Goal: Information Seeking & Learning: Learn about a topic

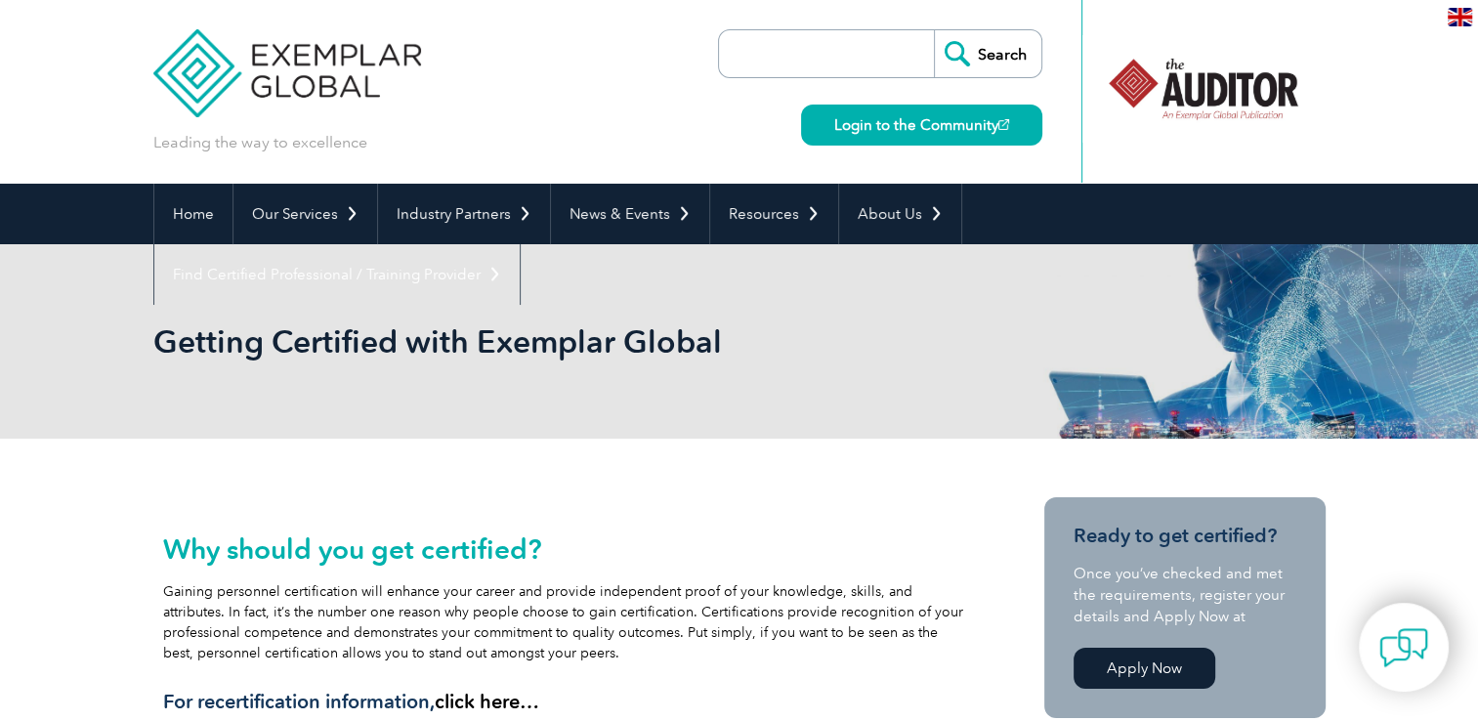
click at [861, 63] on input "search" at bounding box center [831, 53] width 205 height 47
type input "carbon auditor"
click at [984, 56] on input "Search" at bounding box center [987, 53] width 107 height 47
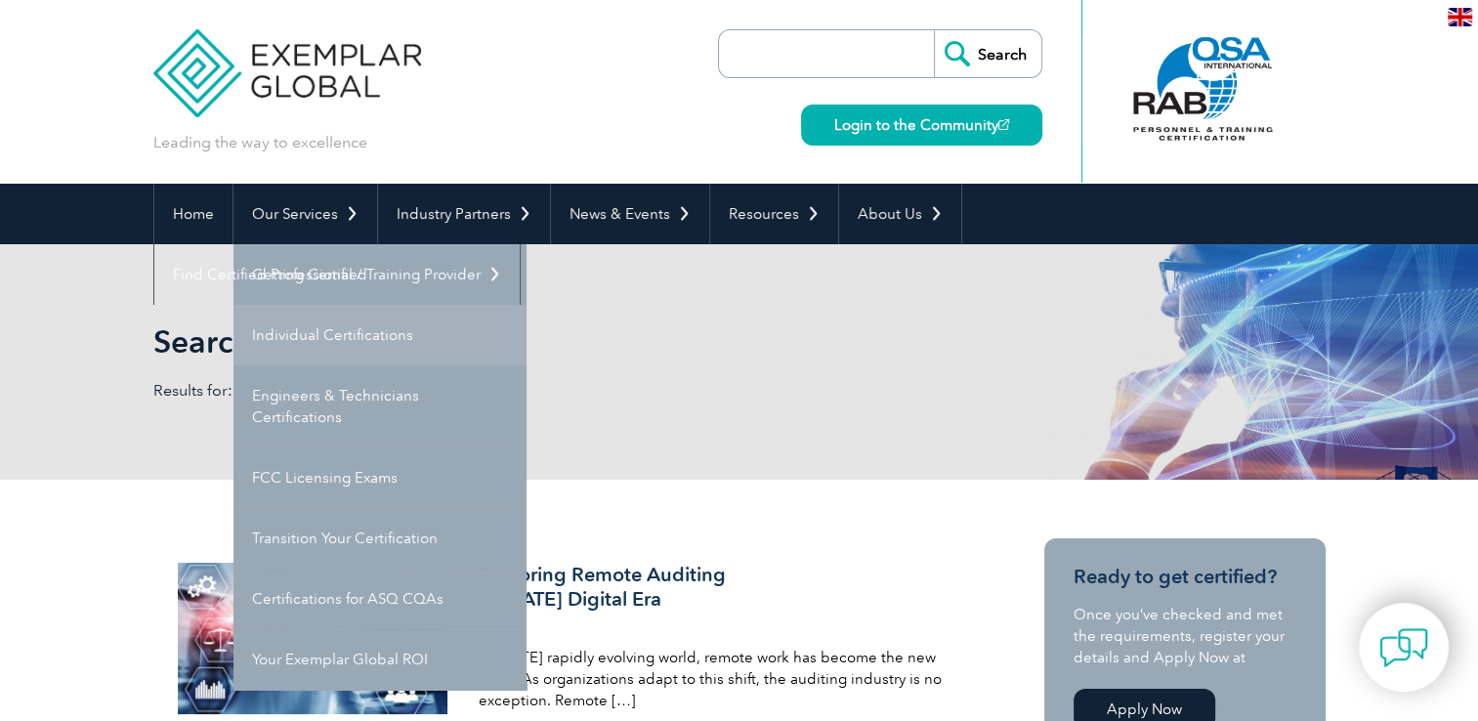
click at [348, 331] on link "Individual Certifications" at bounding box center [379, 335] width 293 height 61
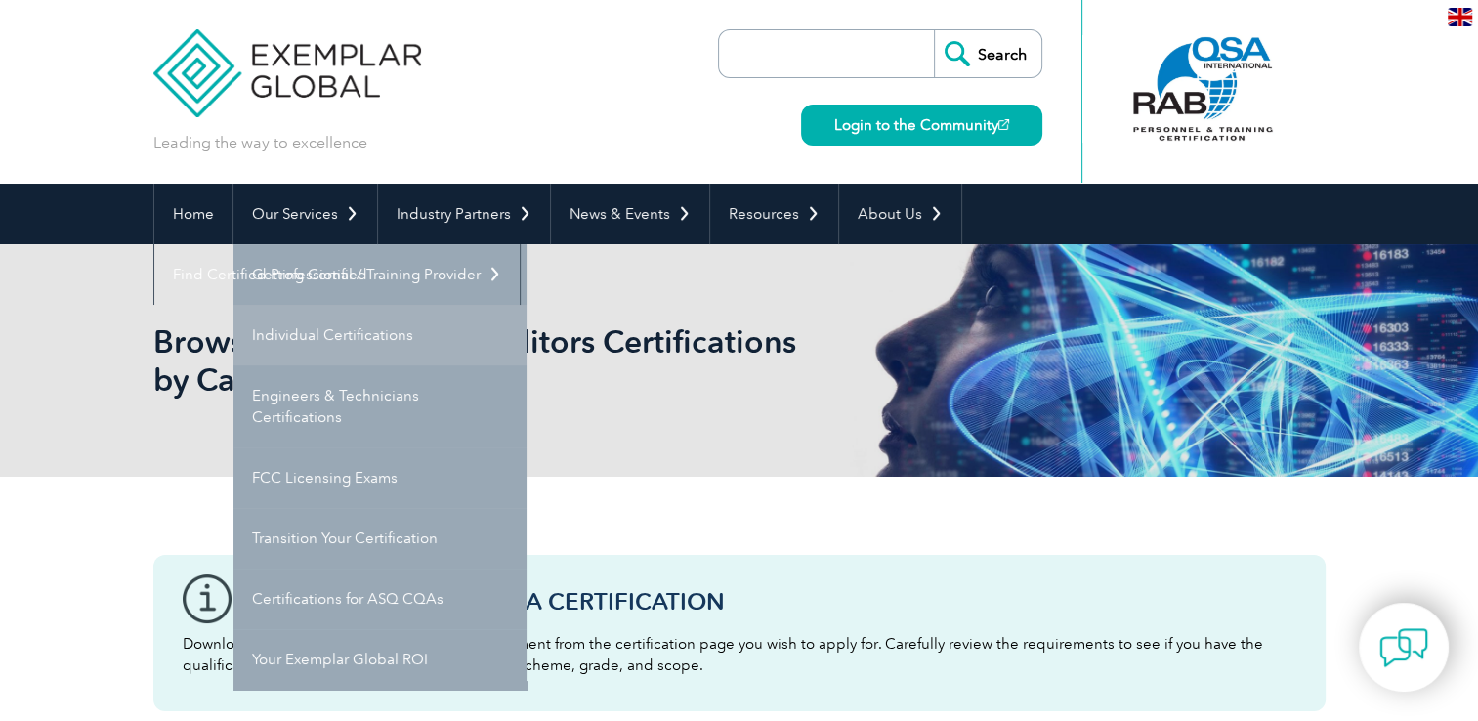
click at [336, 345] on link "Individual Certifications" at bounding box center [379, 335] width 293 height 61
click at [328, 330] on link "Individual Certifications" at bounding box center [379, 335] width 293 height 61
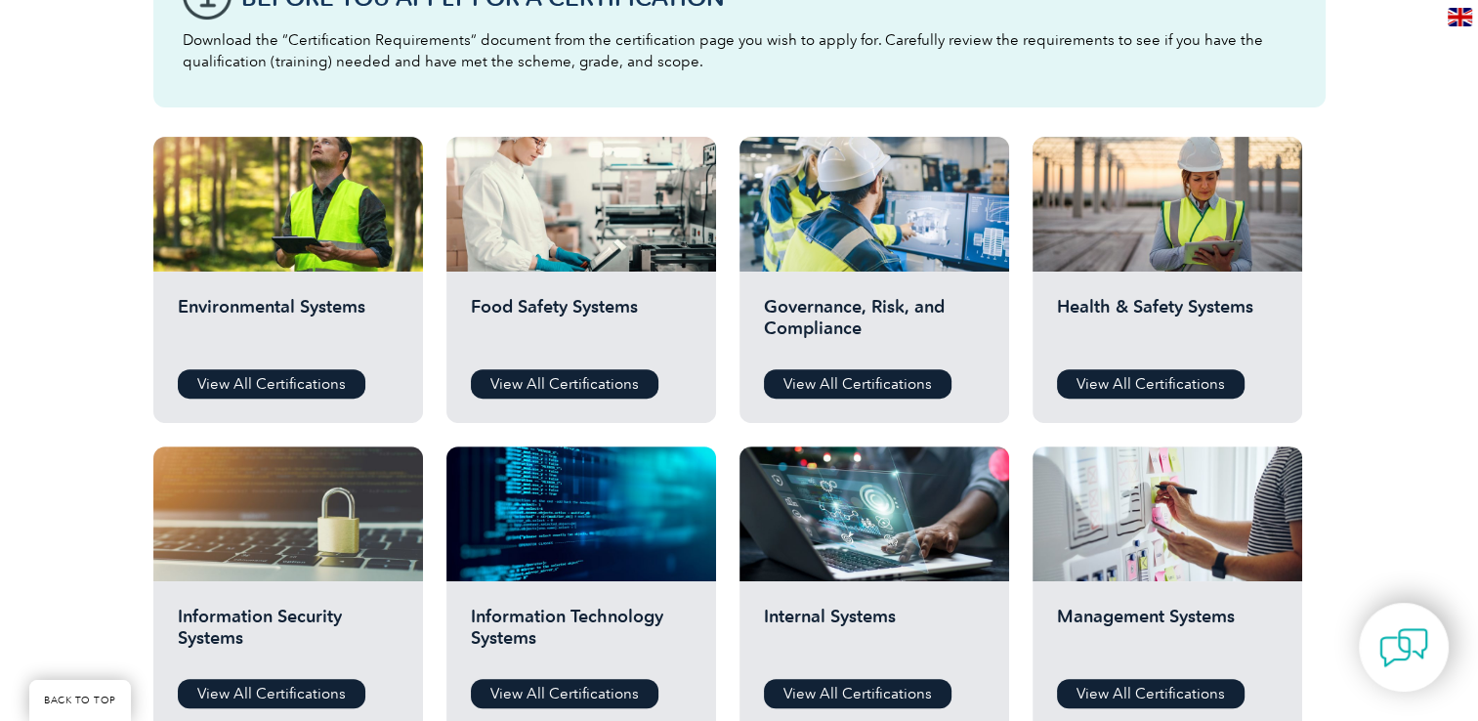
scroll to position [607, 0]
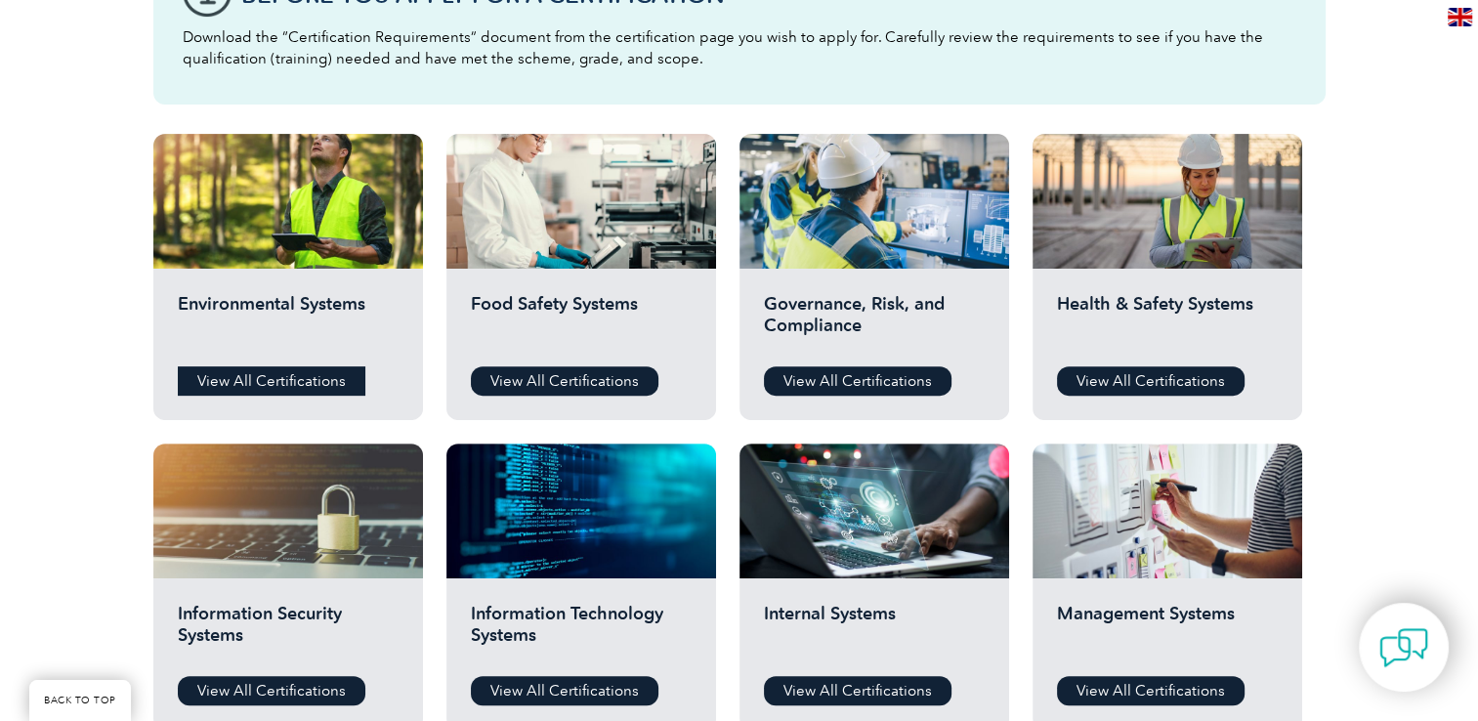
click at [249, 376] on link "View All Certifications" at bounding box center [272, 380] width 188 height 29
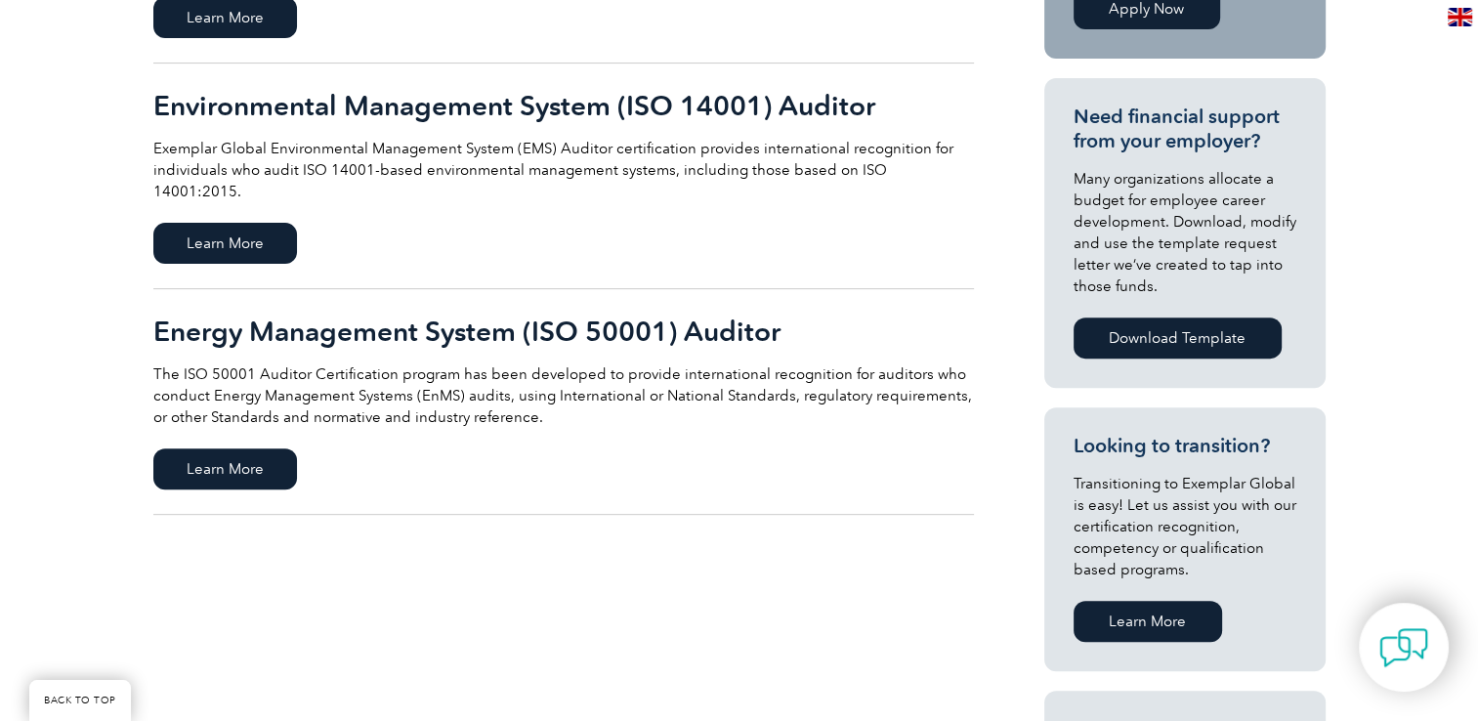
scroll to position [651, 0]
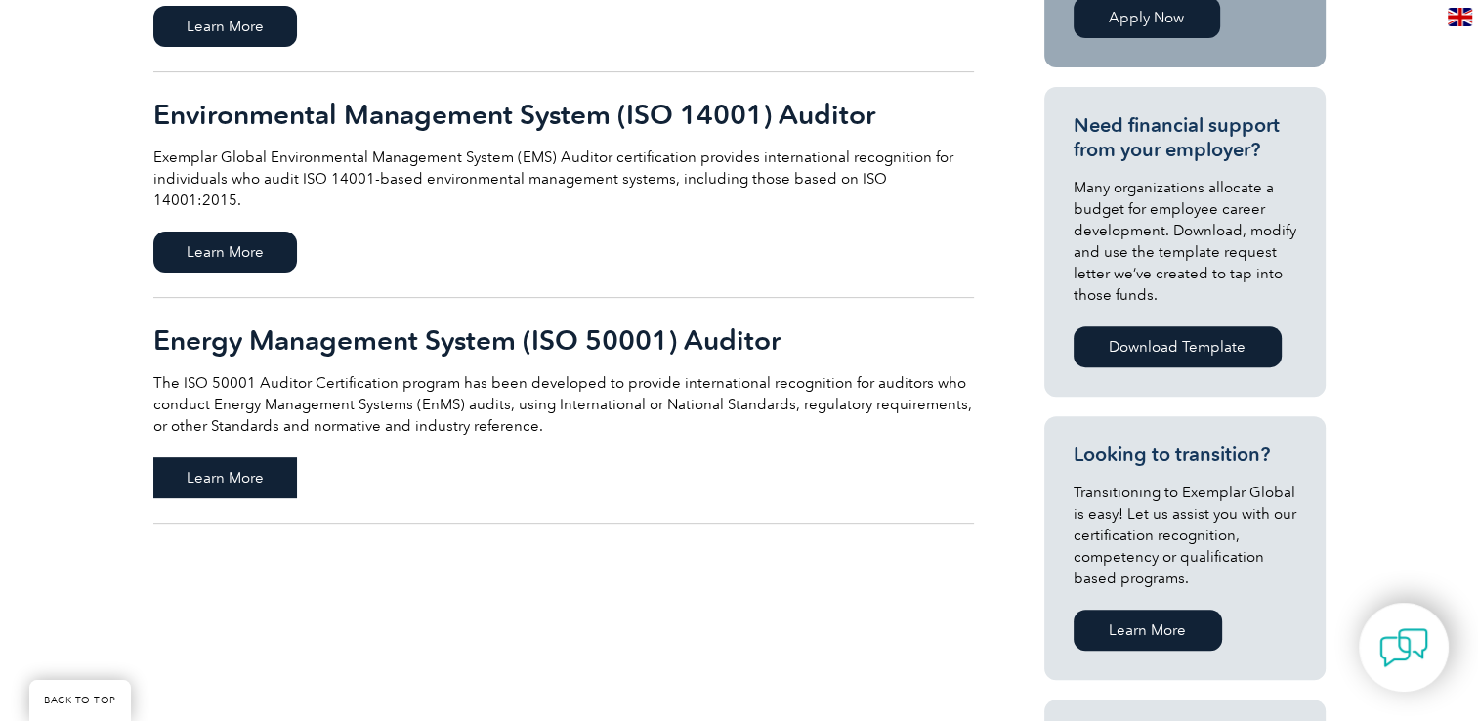
click at [215, 463] on span "Learn More" at bounding box center [225, 477] width 144 height 41
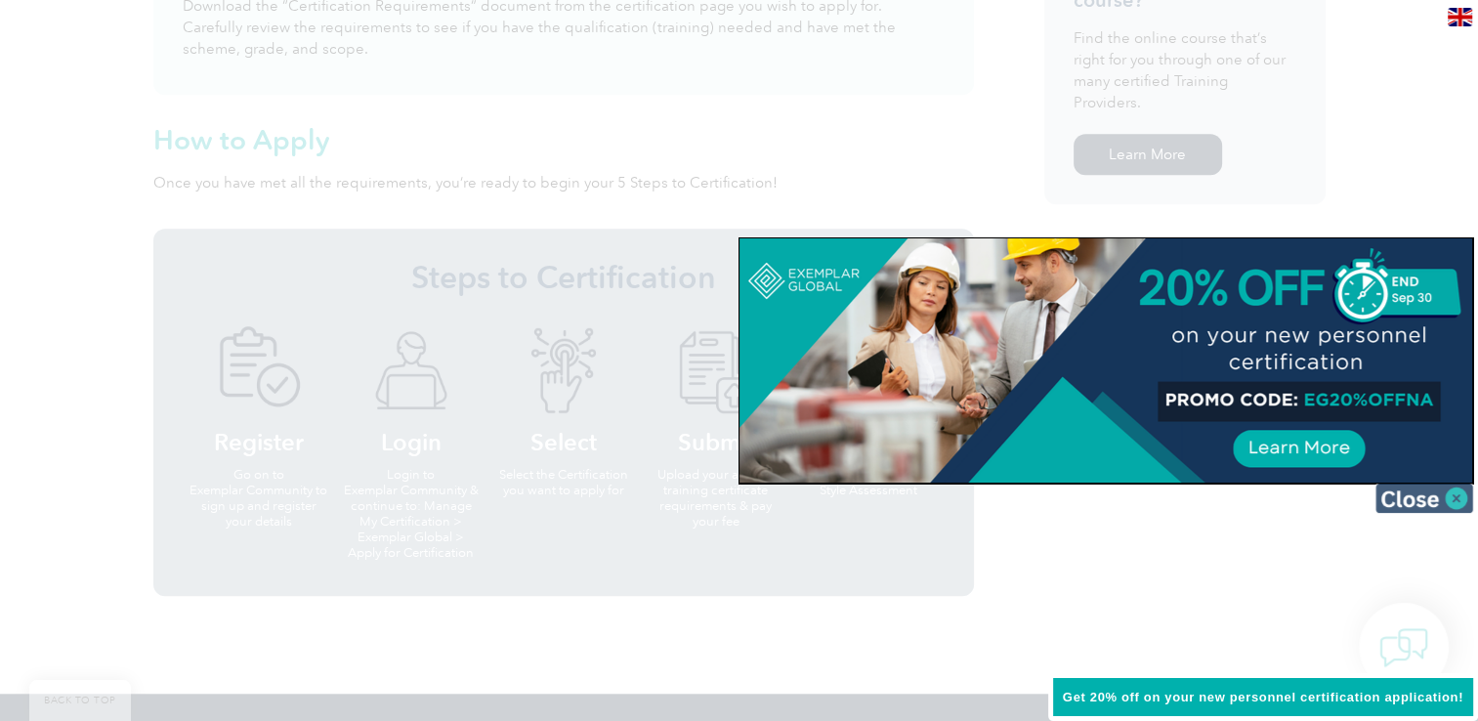
scroll to position [1570, 0]
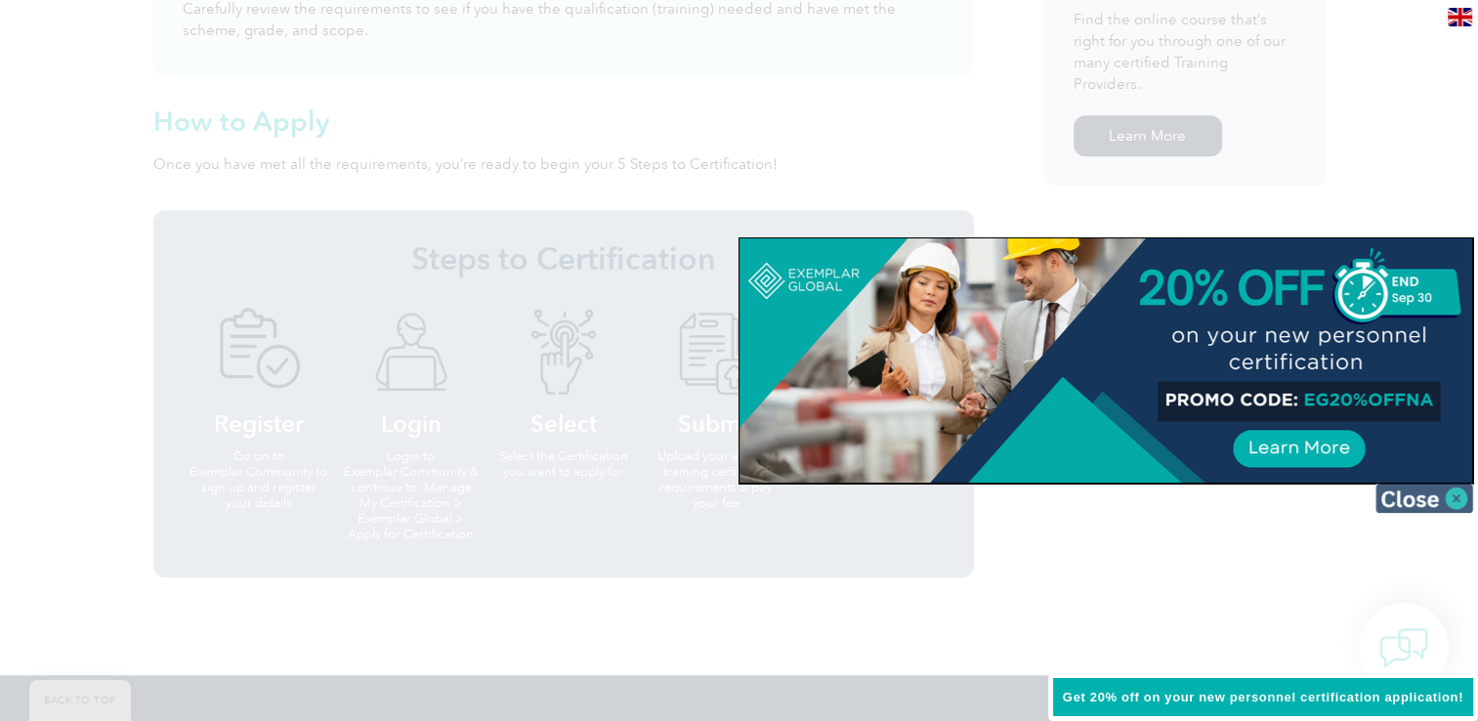
click at [1421, 493] on img at bounding box center [1424, 498] width 98 height 29
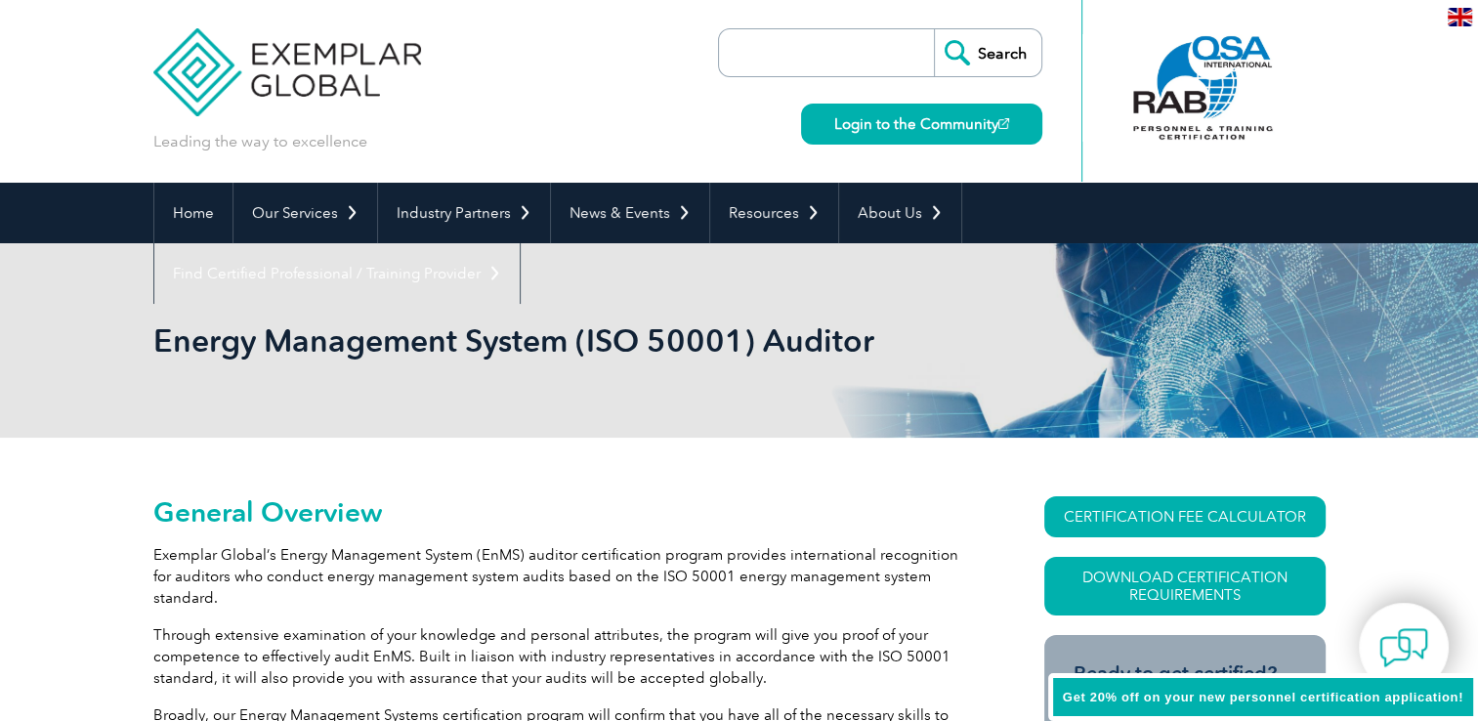
scroll to position [0, 0]
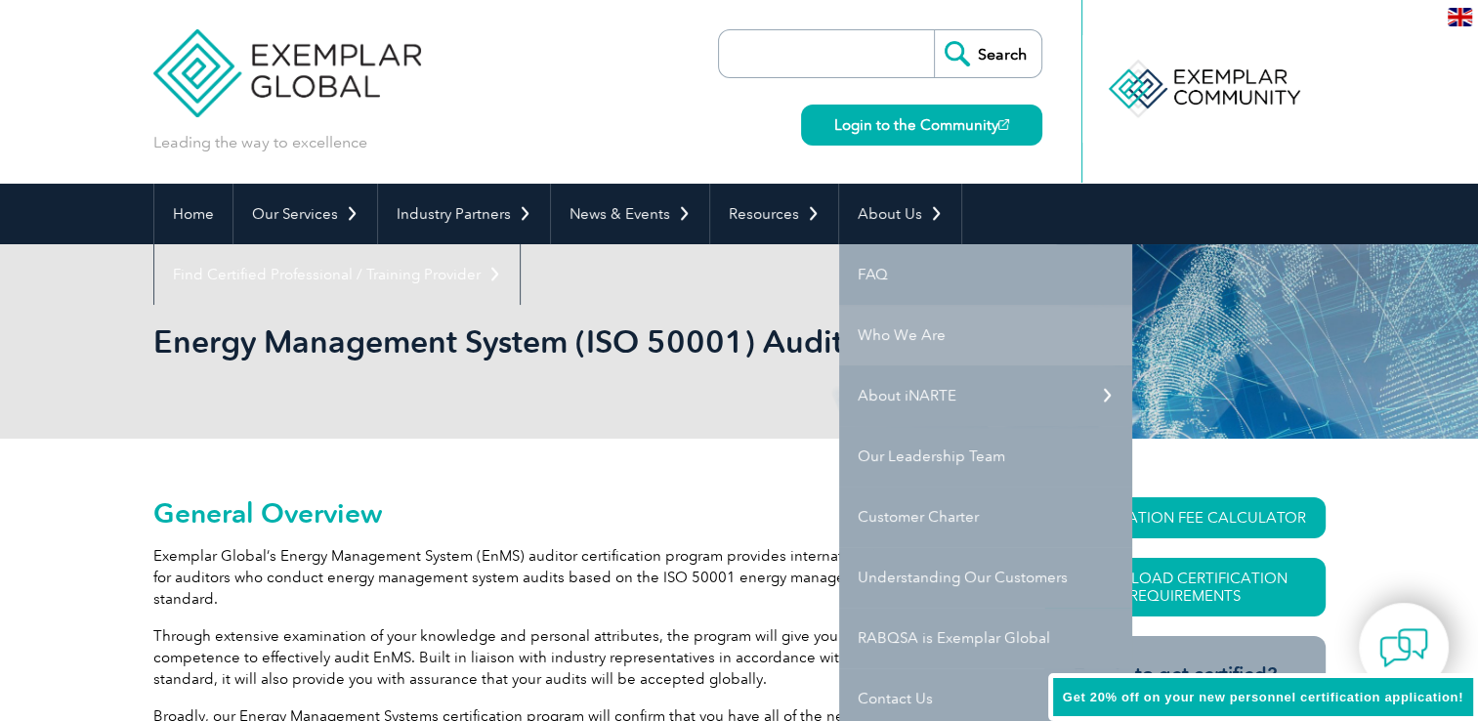
click at [918, 334] on link "Who We Are" at bounding box center [985, 335] width 293 height 61
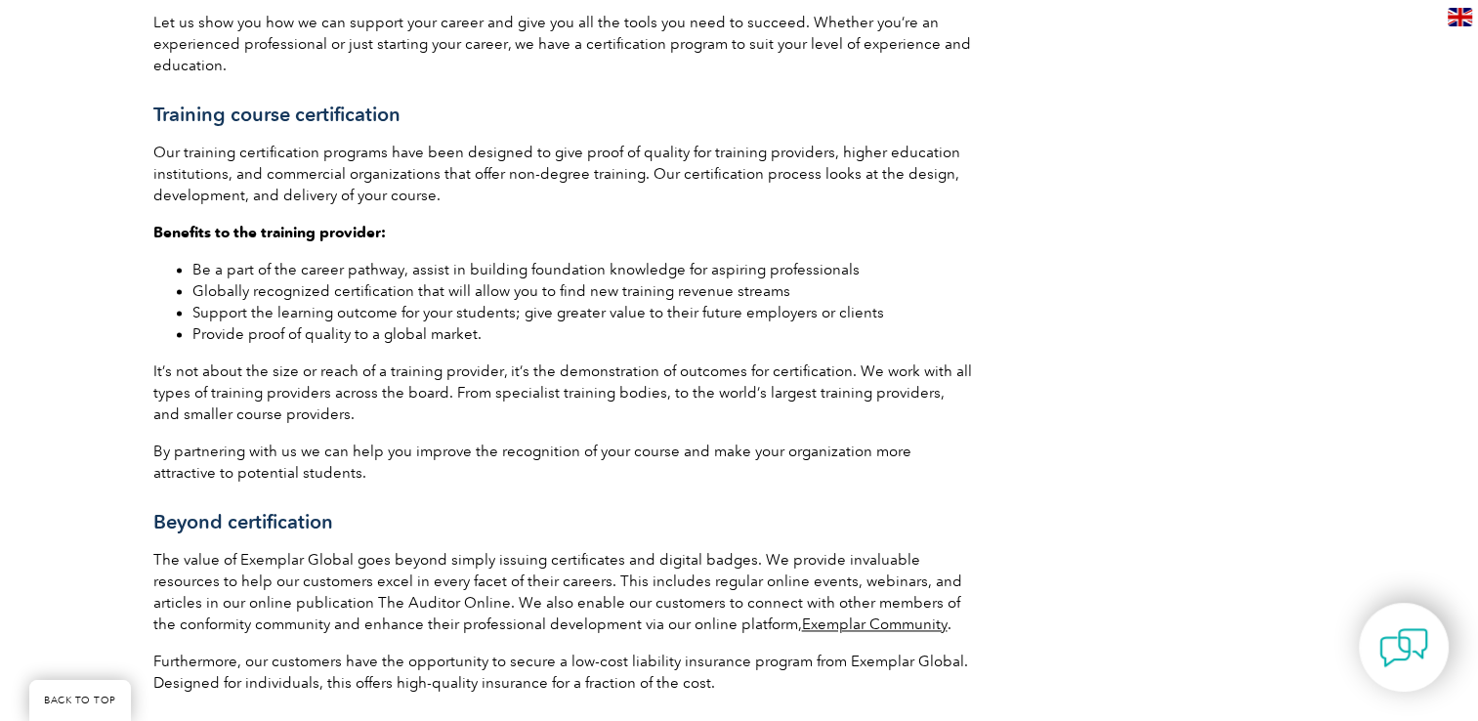
scroll to position [3600, 0]
